Goal: Information Seeking & Learning: Check status

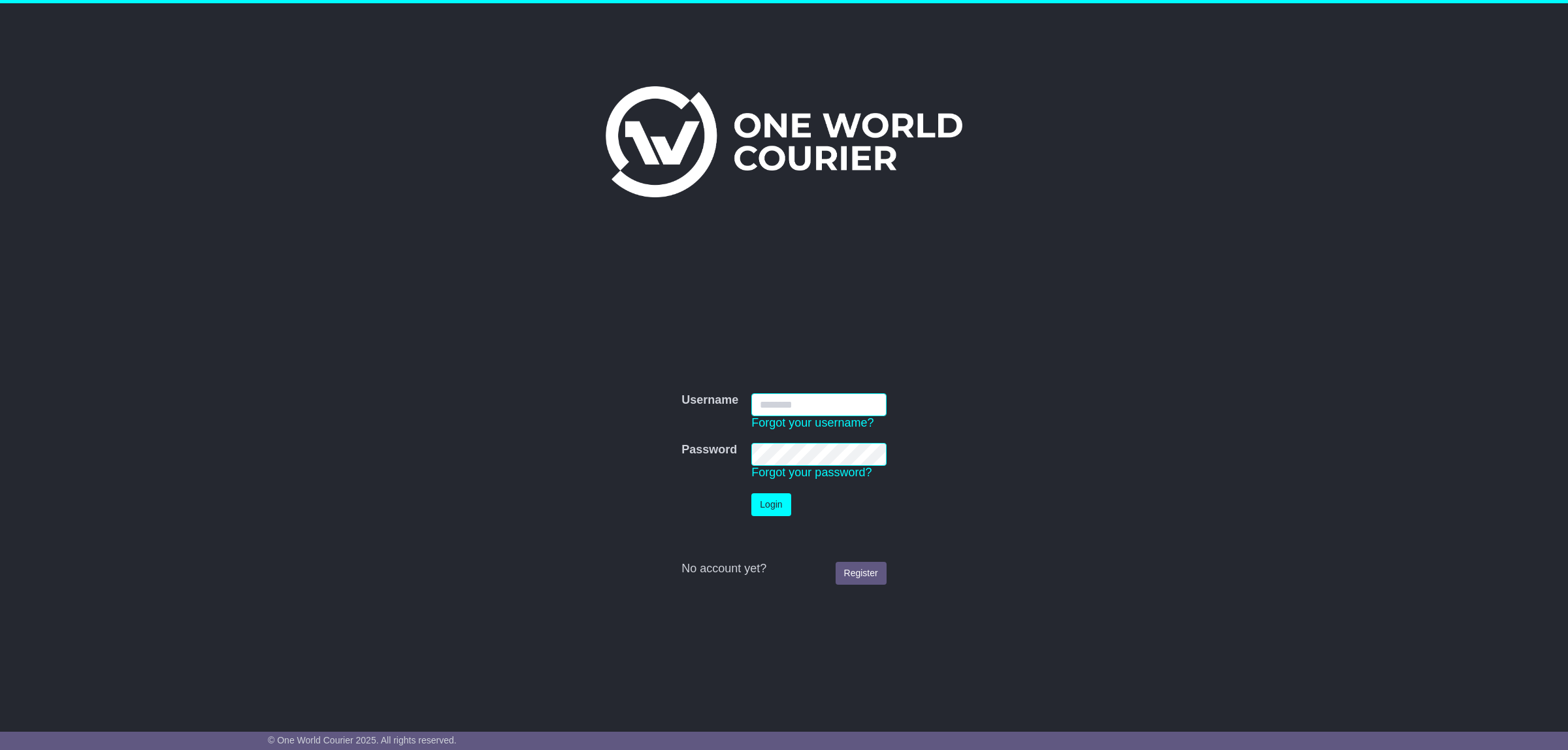
type input "**********"
click at [765, 505] on button "Login" at bounding box center [771, 505] width 39 height 23
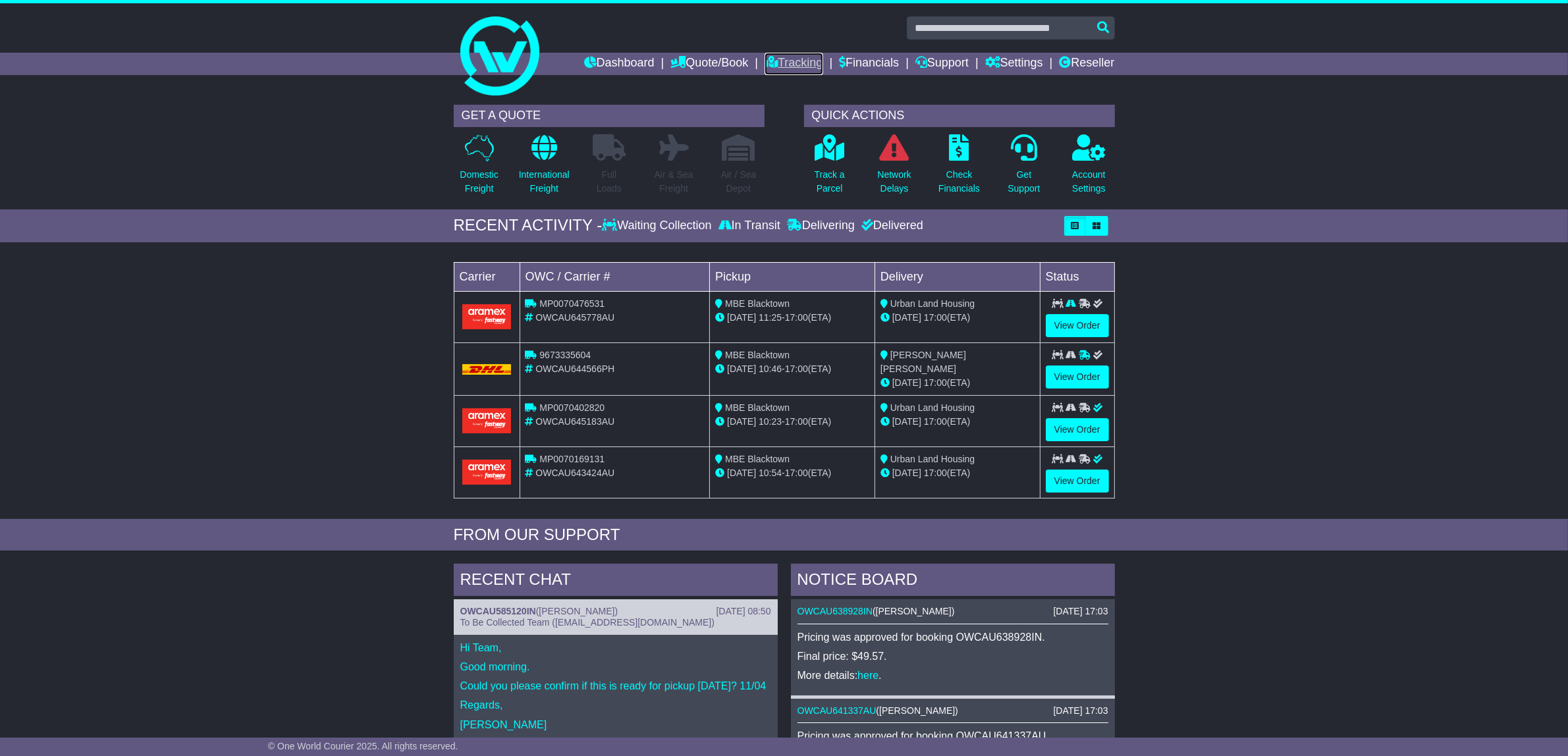
click at [783, 60] on link "Tracking" at bounding box center [794, 64] width 58 height 23
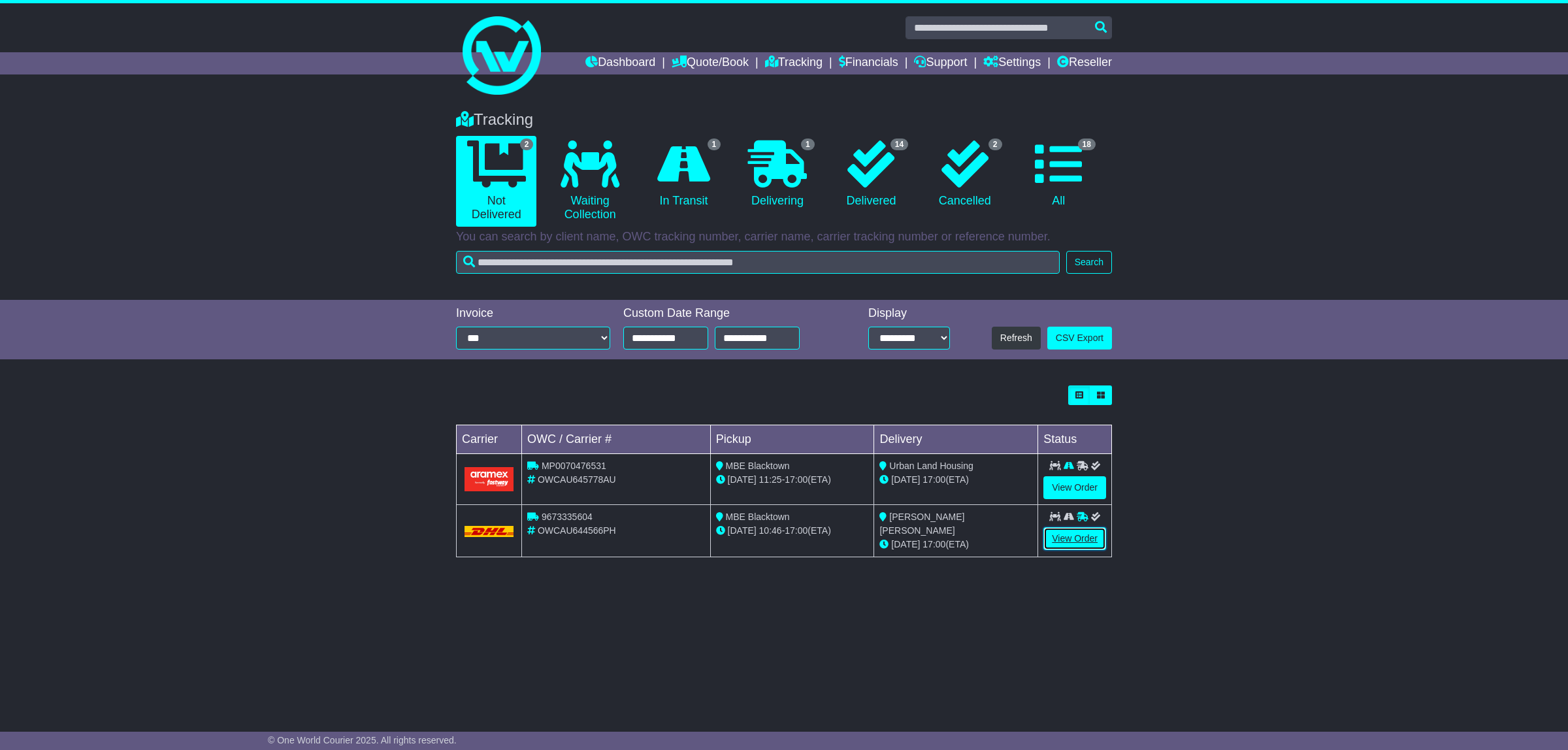
click at [1068, 538] on link "View Order" at bounding box center [1074, 539] width 63 height 23
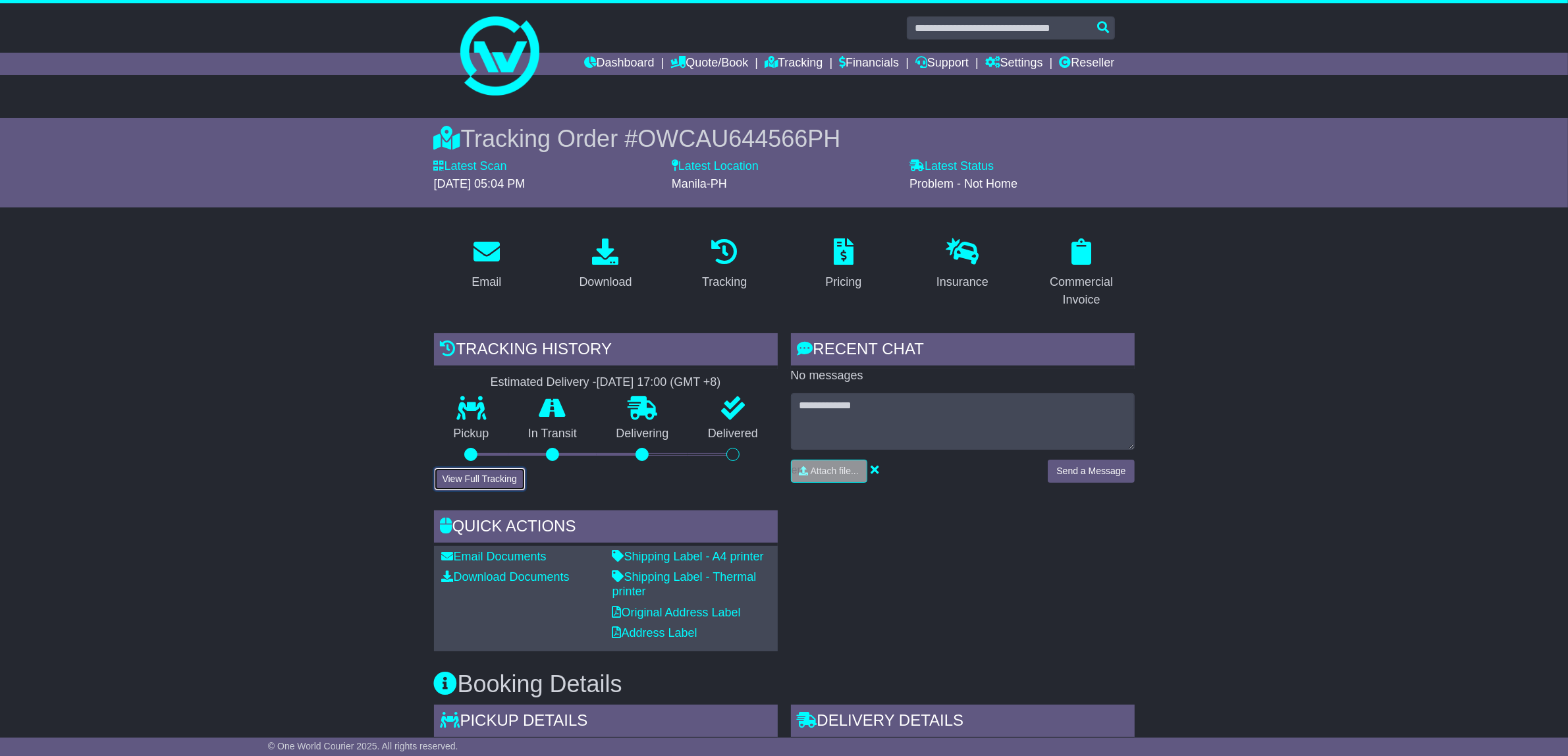
click at [502, 475] on button "View Full Tracking" at bounding box center [480, 479] width 92 height 23
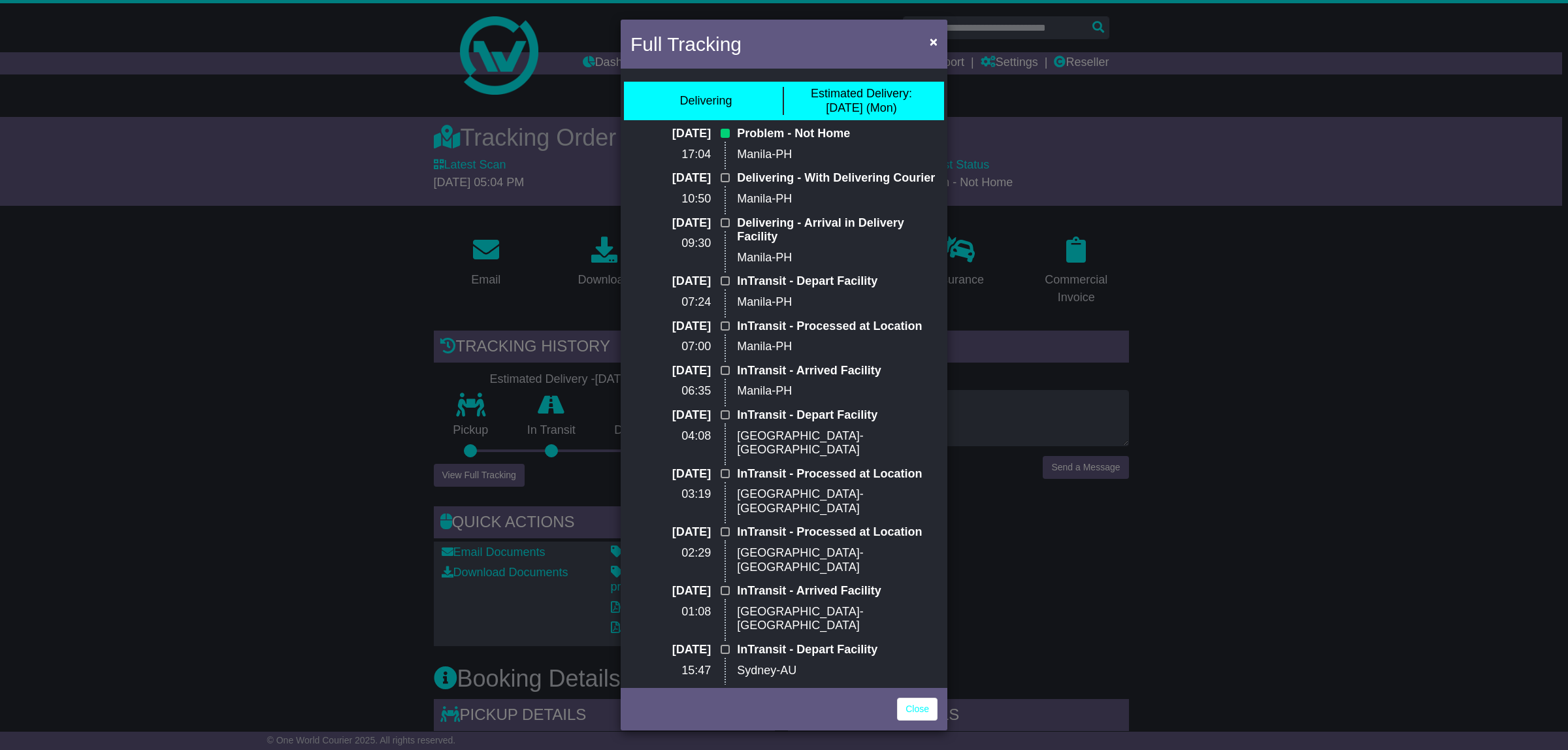
click at [209, 431] on div "Full Tracking × Delivering Estimated Delivery: 15 Sep (Mon) 12 Sep 2025 17:04 P…" at bounding box center [784, 375] width 1568 height 750
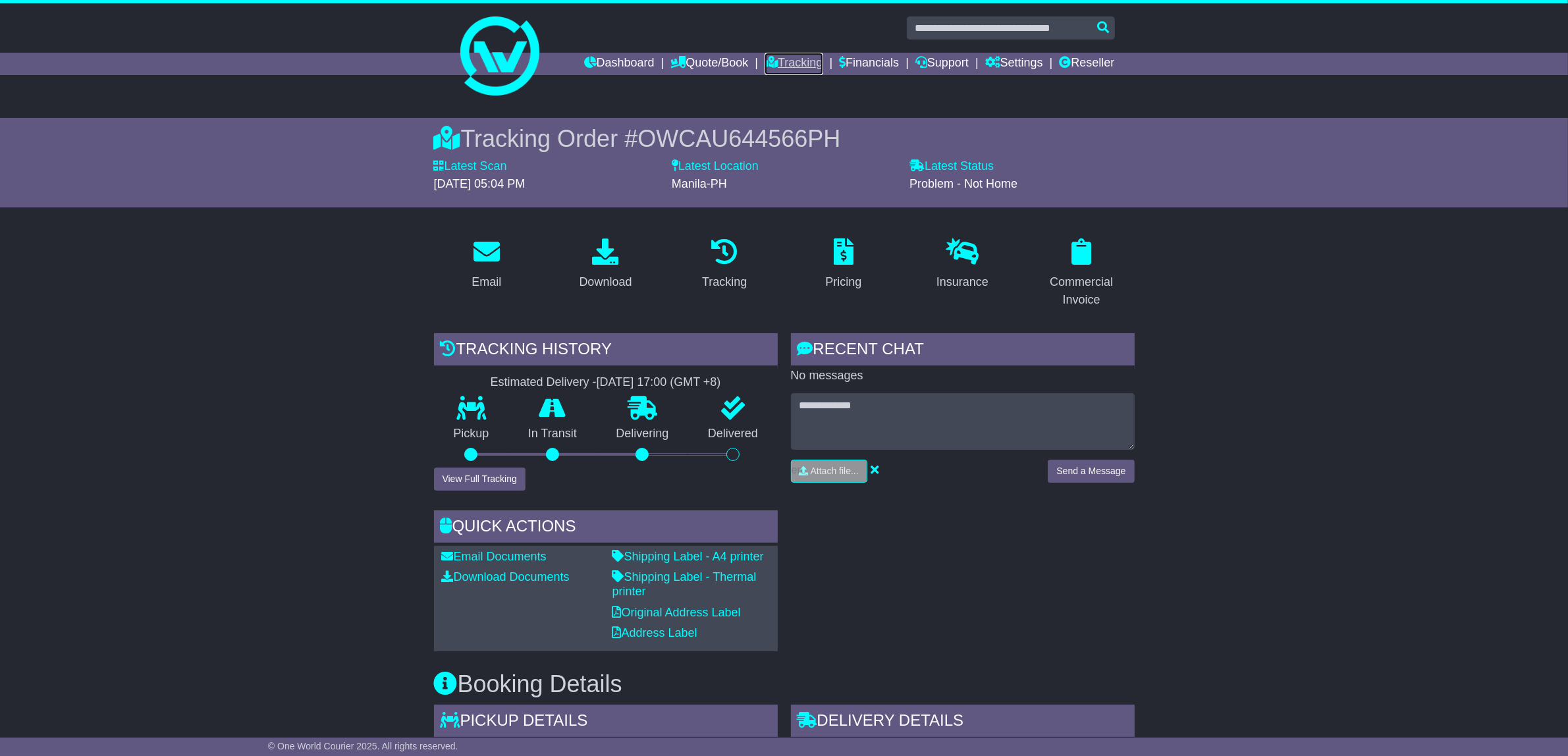
click at [781, 60] on link "Tracking" at bounding box center [794, 64] width 58 height 23
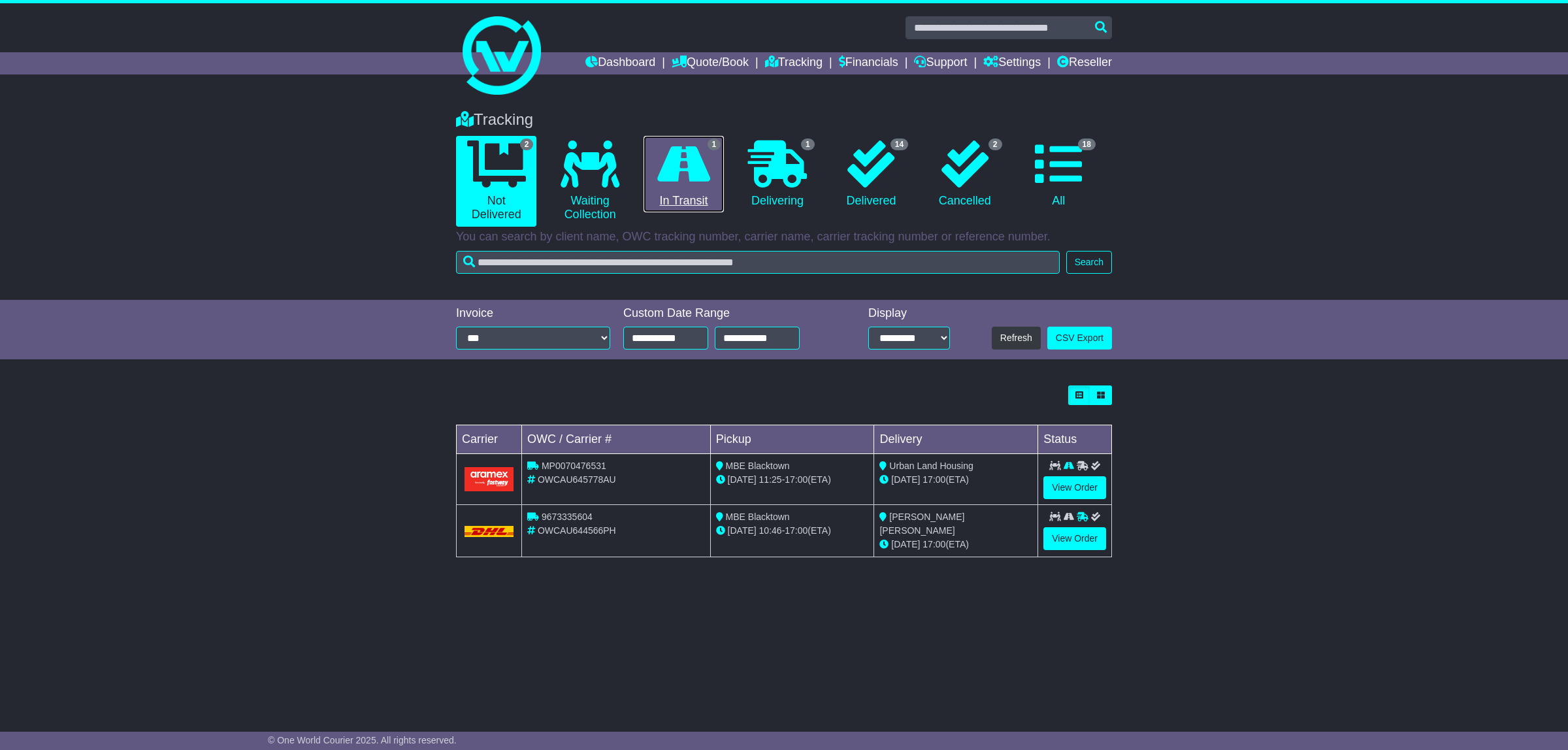
click at [680, 170] on icon at bounding box center [683, 163] width 53 height 47
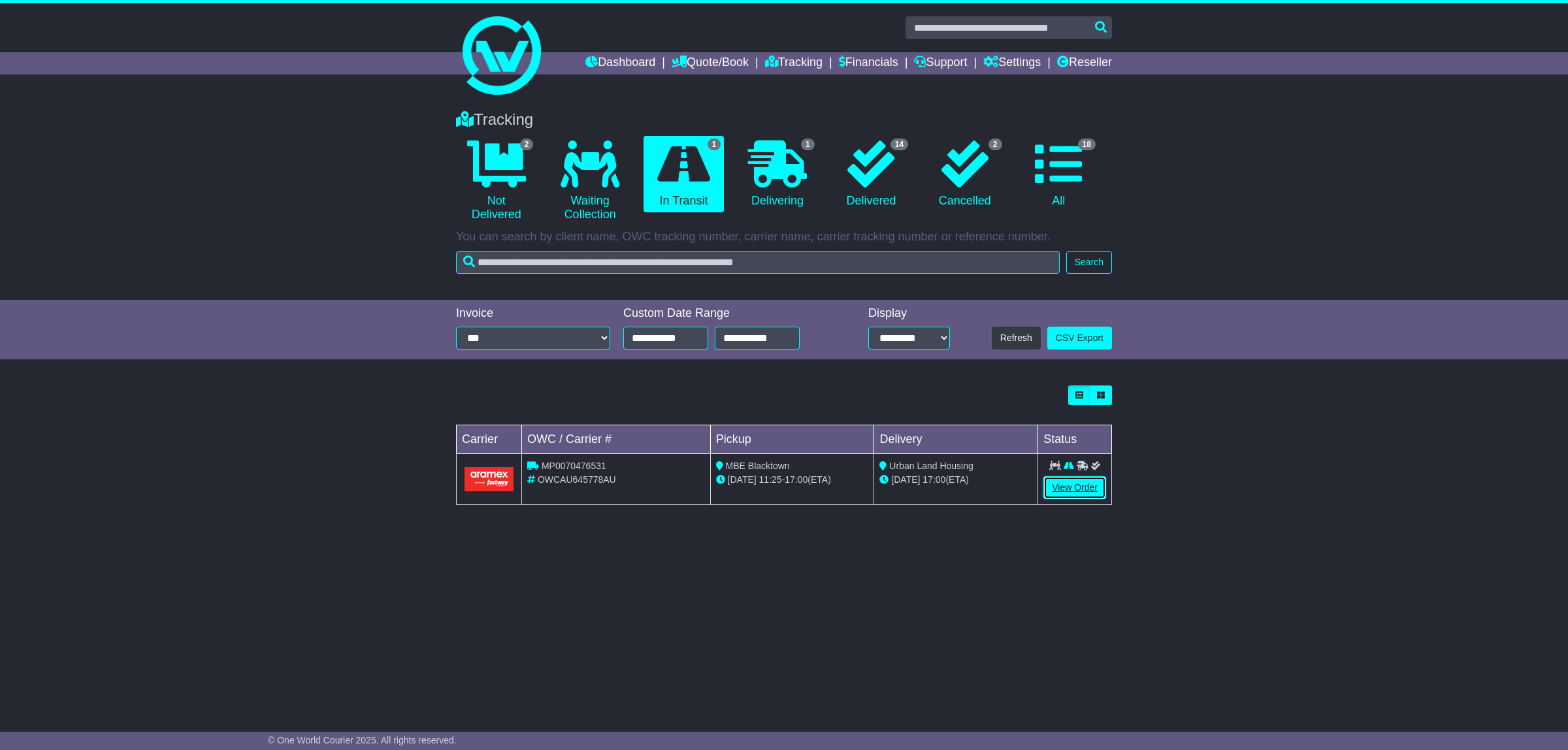
click at [1079, 494] on link "View Order" at bounding box center [1074, 488] width 63 height 23
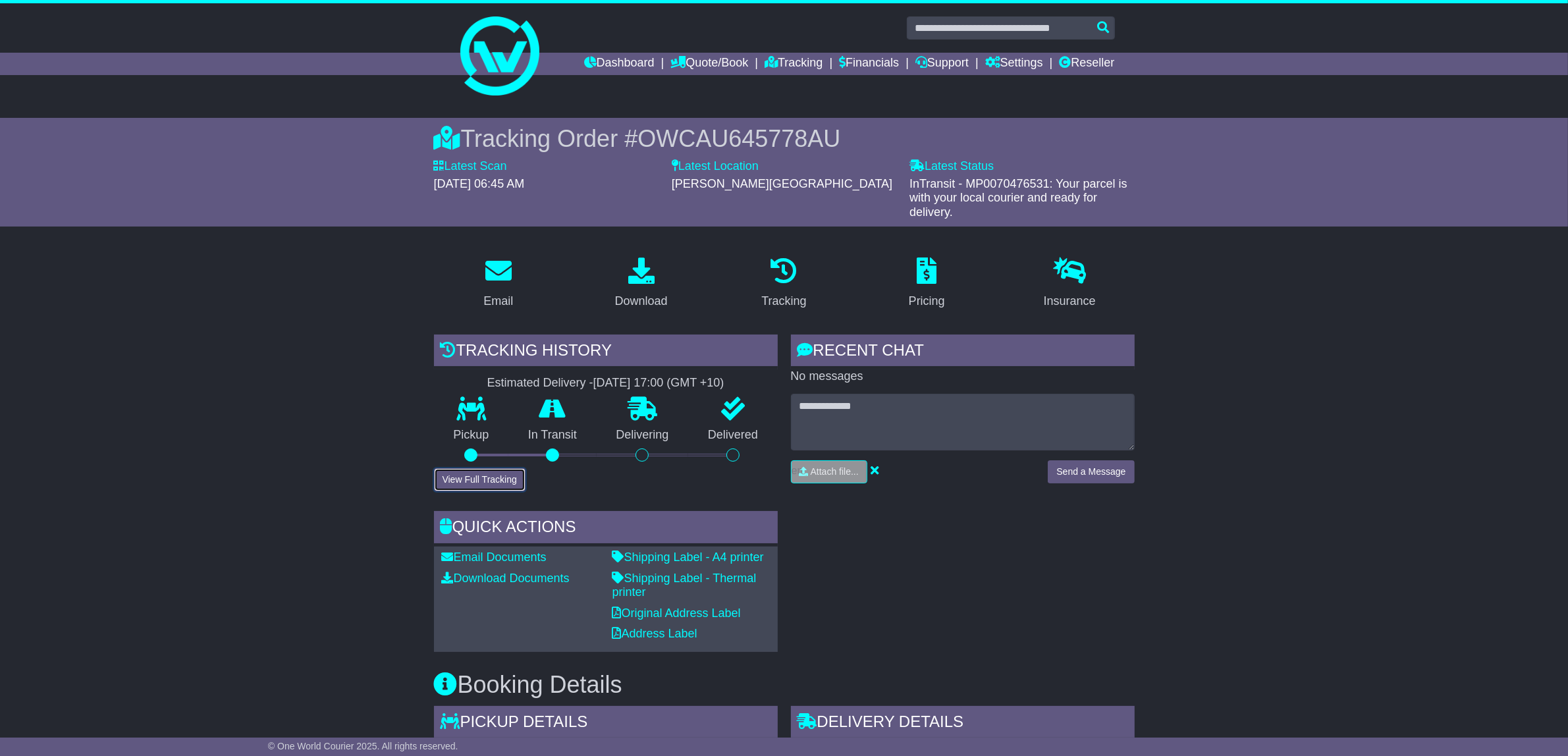
click at [496, 482] on button "View Full Tracking" at bounding box center [480, 480] width 92 height 23
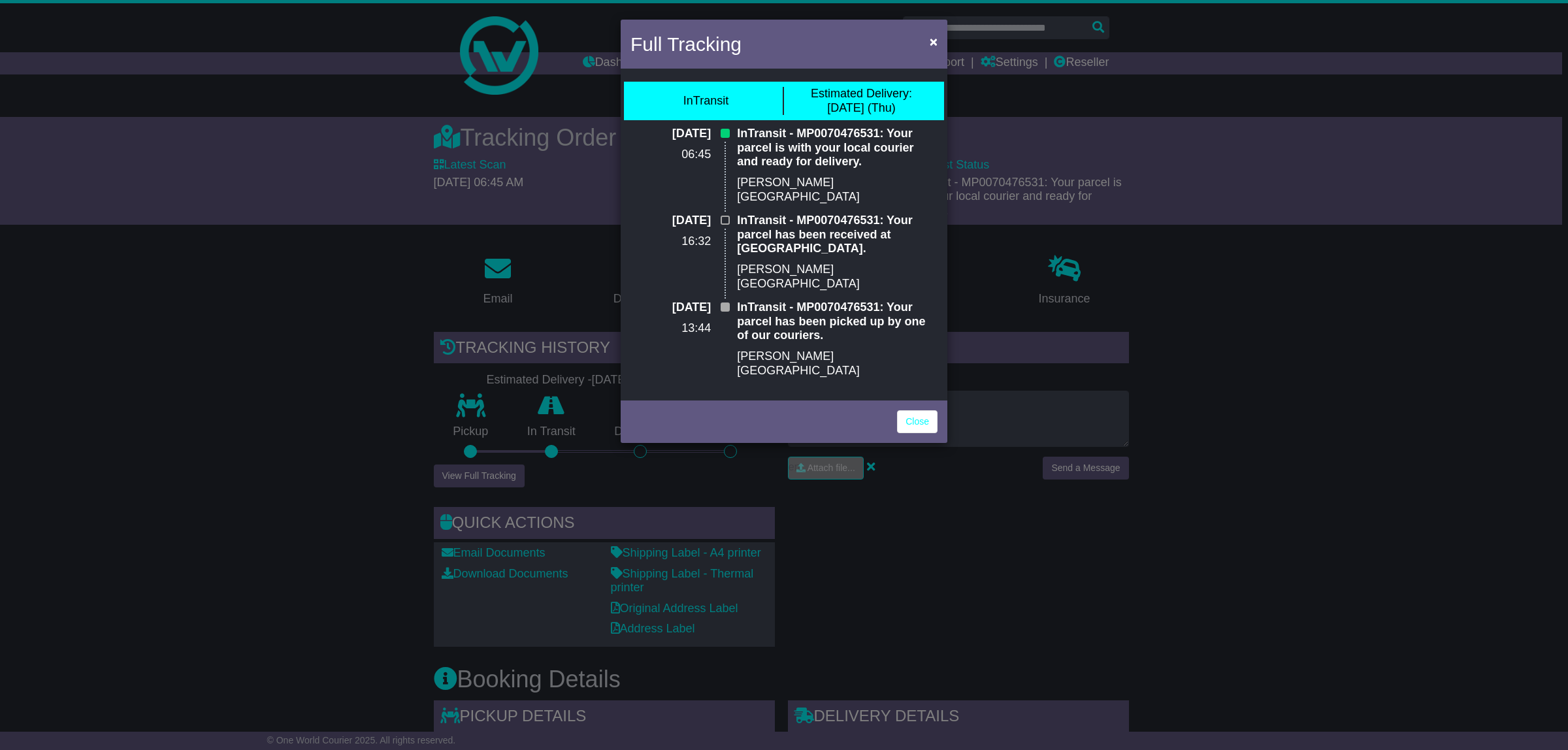
click at [1141, 611] on div "Full Tracking × InTransit Estimated Delivery: [DATE] (Thu) [DATE] 06:45 InTrans…" at bounding box center [784, 375] width 1568 height 750
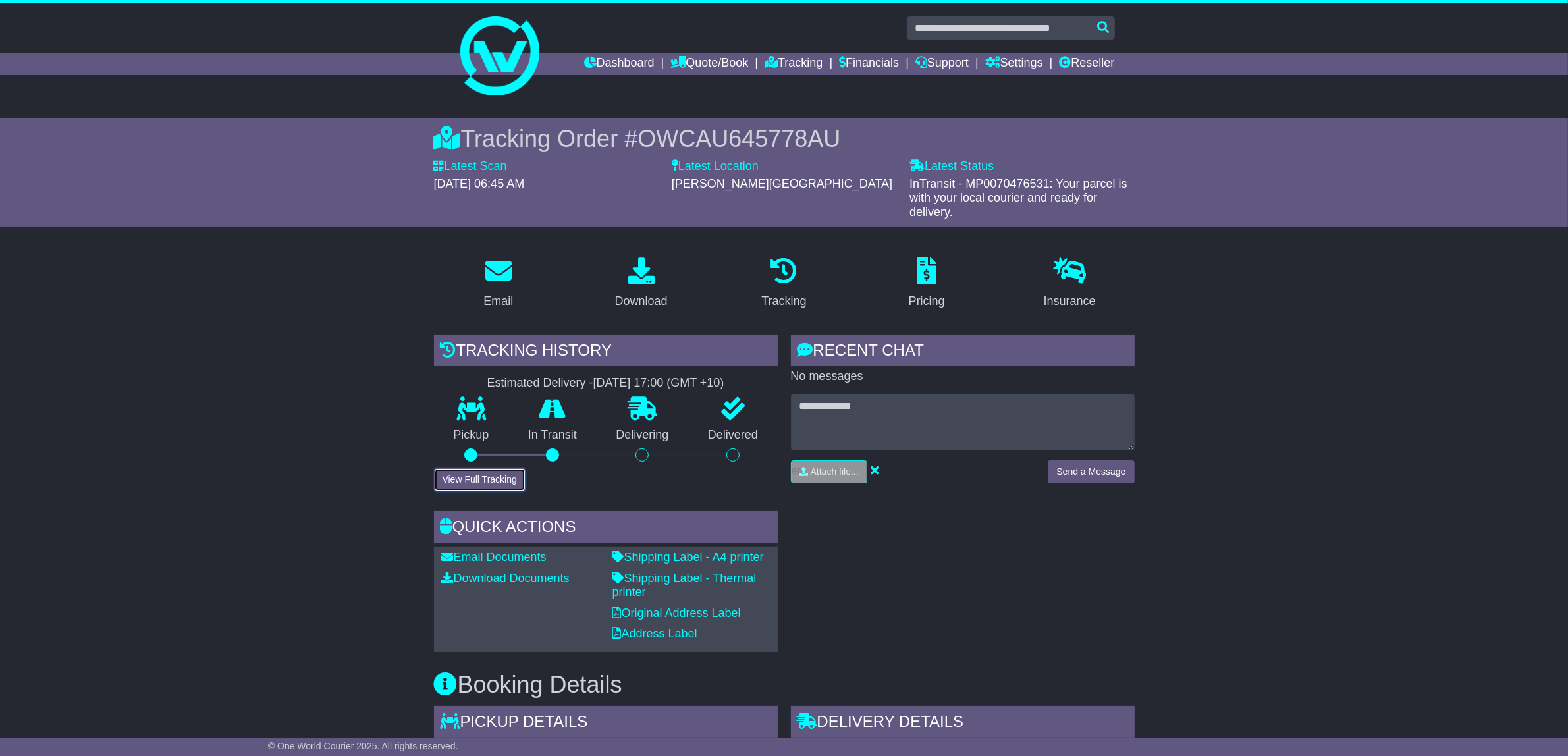
scroll to position [787, 0]
